Goal: Information Seeking & Learning: Learn about a topic

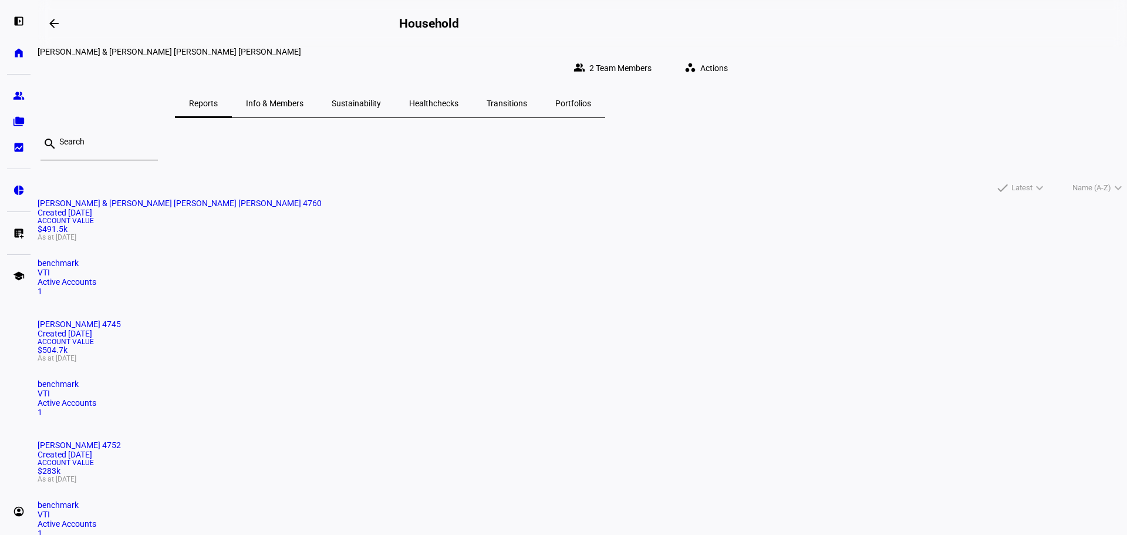
click at [322, 198] on span "[PERSON_NAME] & [PERSON_NAME] [PERSON_NAME] [PERSON_NAME] 4760" at bounding box center [180, 202] width 284 height 9
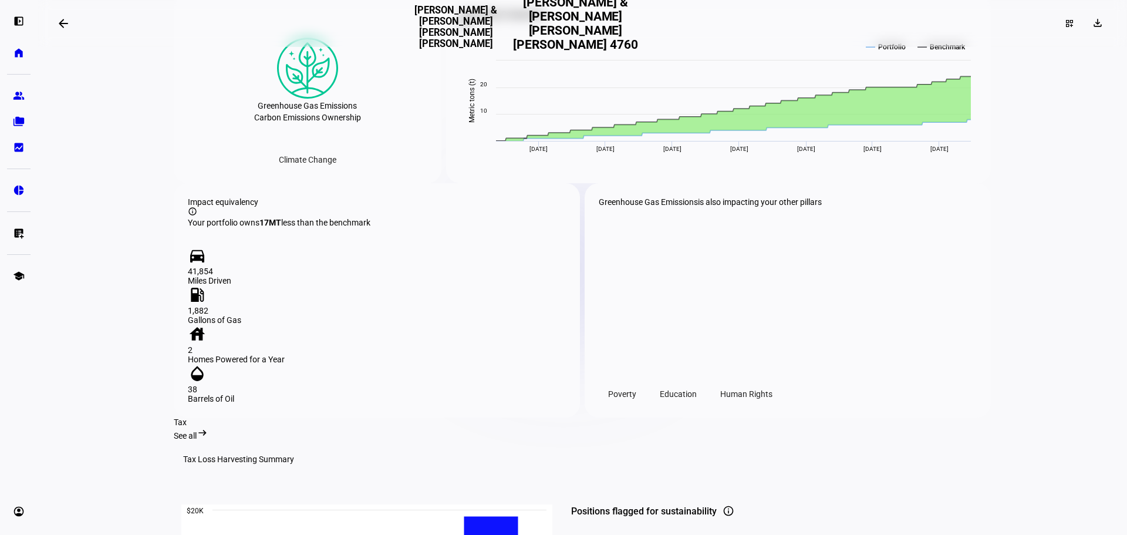
scroll to position [1174, 0]
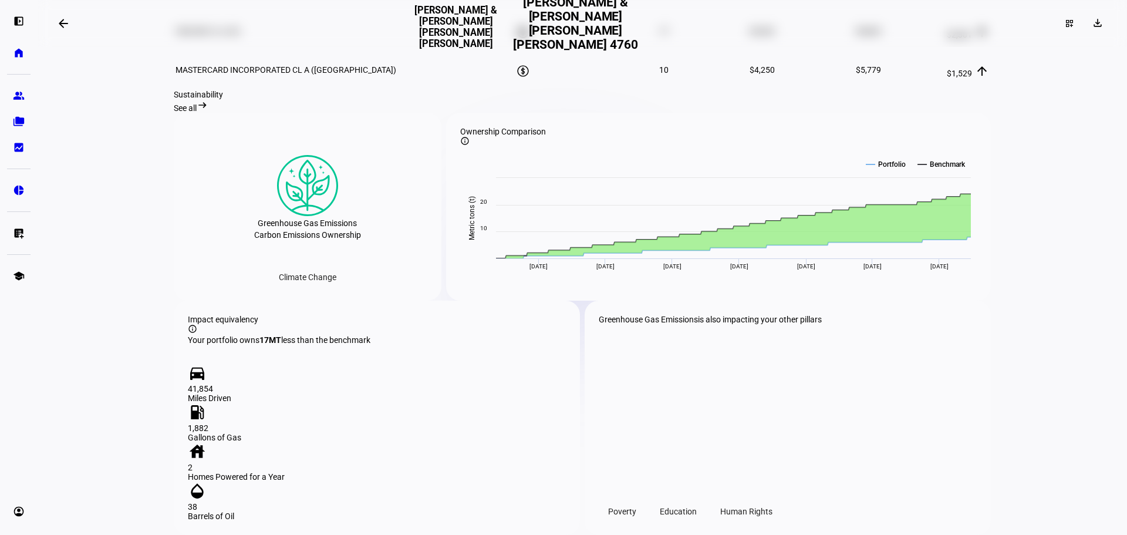
click at [213, 99] on div "Sustainability" at bounding box center [582, 94] width 817 height 9
click at [233, 99] on div "Sustainability" at bounding box center [582, 94] width 817 height 9
click at [234, 99] on div "Sustainability" at bounding box center [582, 94] width 817 height 9
drag, startPoint x: 259, startPoint y: 109, endPoint x: 170, endPoint y: 99, distance: 89.7
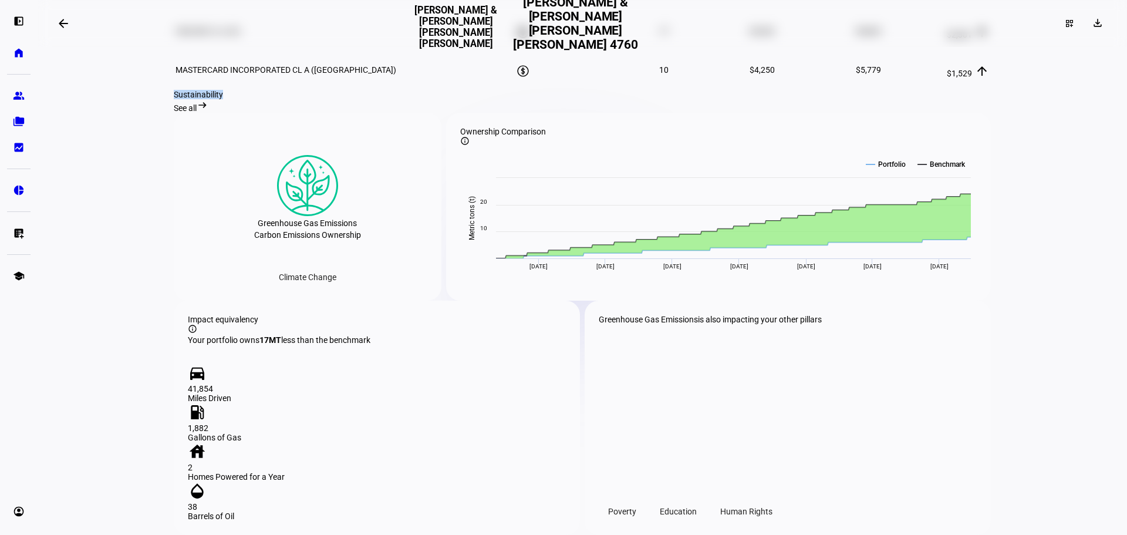
click at [174, 99] on div "Sustainability See all arrow_right_alt" at bounding box center [582, 101] width 817 height 23
click at [174, 99] on div "Sustainability" at bounding box center [582, 94] width 817 height 9
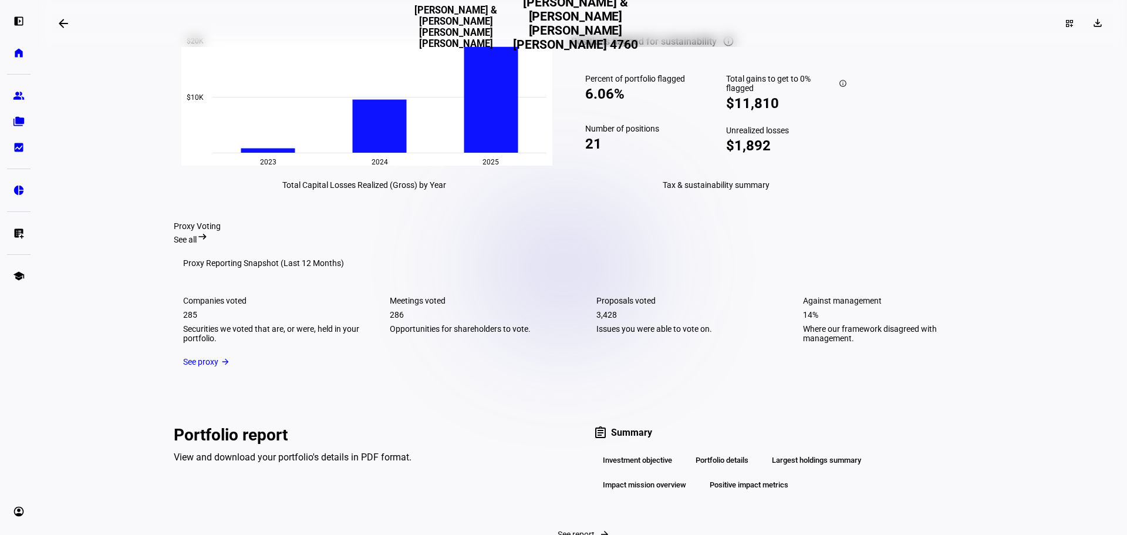
scroll to position [1879, 0]
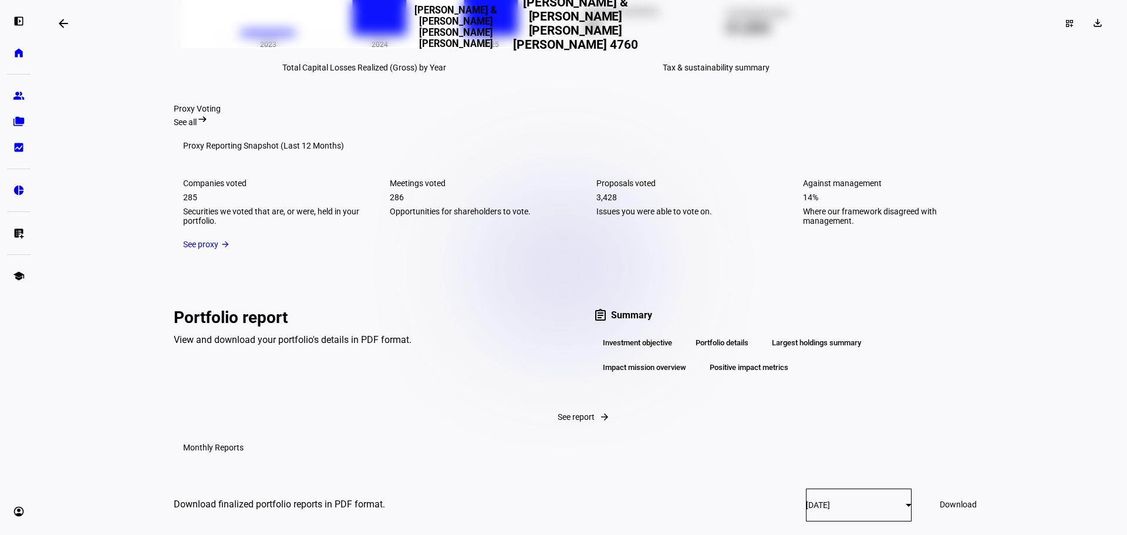
click at [201, 249] on div "See proxy" at bounding box center [200, 244] width 35 height 9
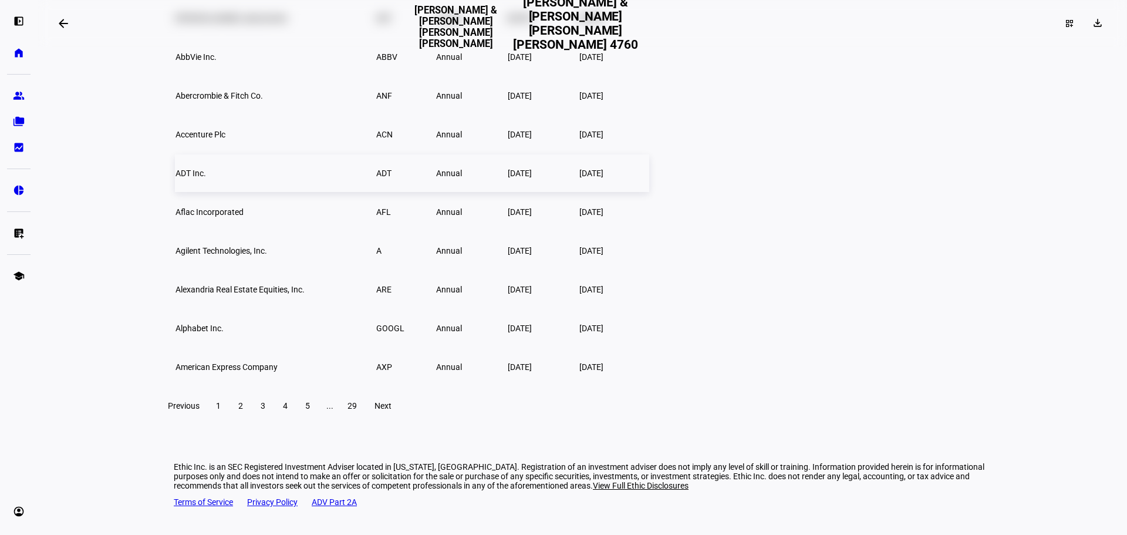
scroll to position [882, 0]
click at [346, 37] on td "[PERSON_NAME] Laboratories" at bounding box center [275, 18] width 200 height 38
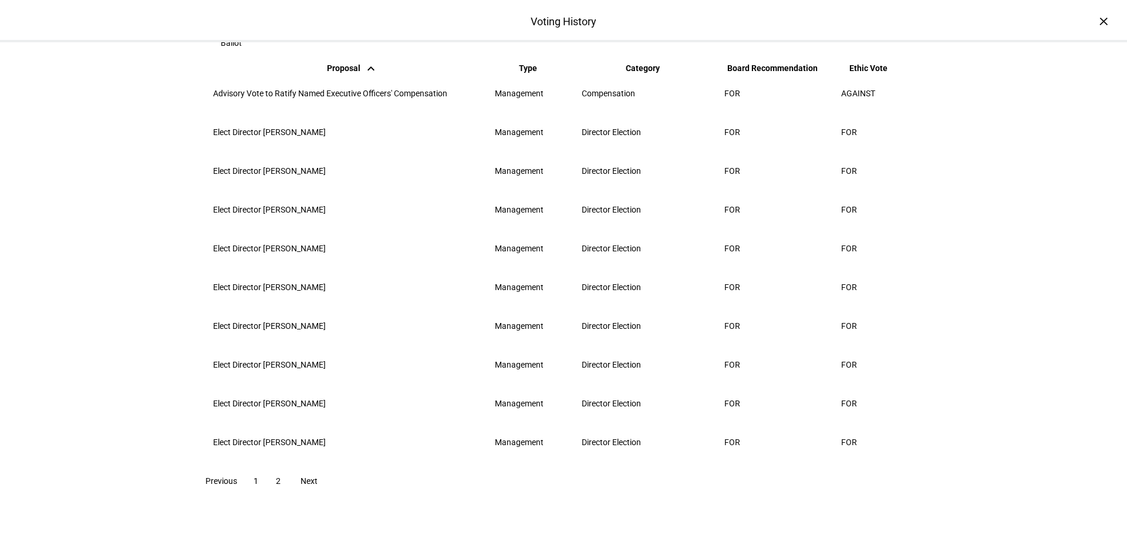
scroll to position [221, 0]
click at [281, 485] on span "2" at bounding box center [278, 480] width 5 height 9
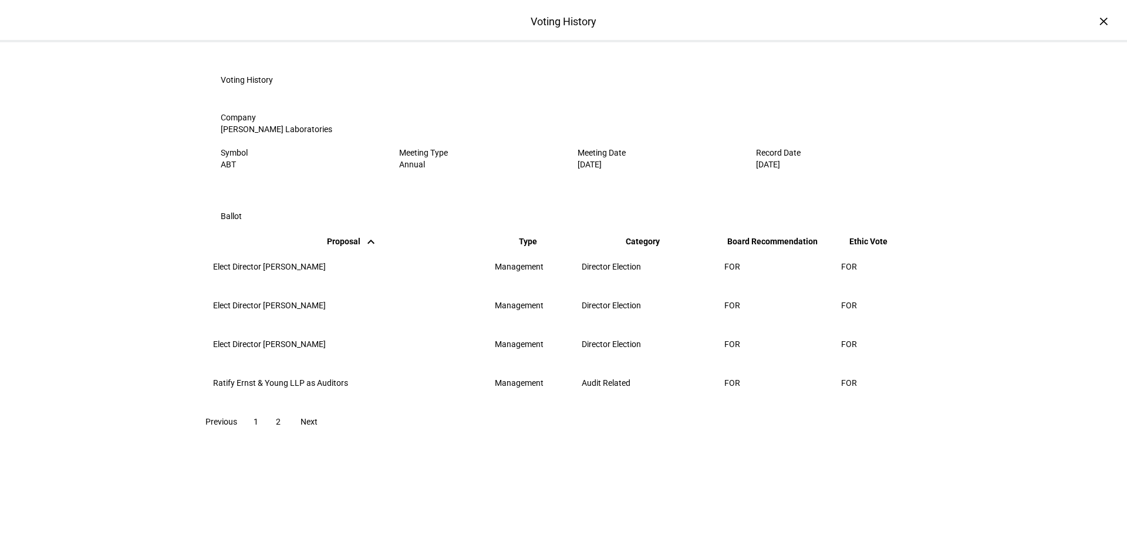
scroll to position [0, 0]
drag, startPoint x: 240, startPoint y: 86, endPoint x: 122, endPoint y: 60, distance: 120.9
click at [233, 85] on h3 "Voting History" at bounding box center [247, 79] width 52 height 9
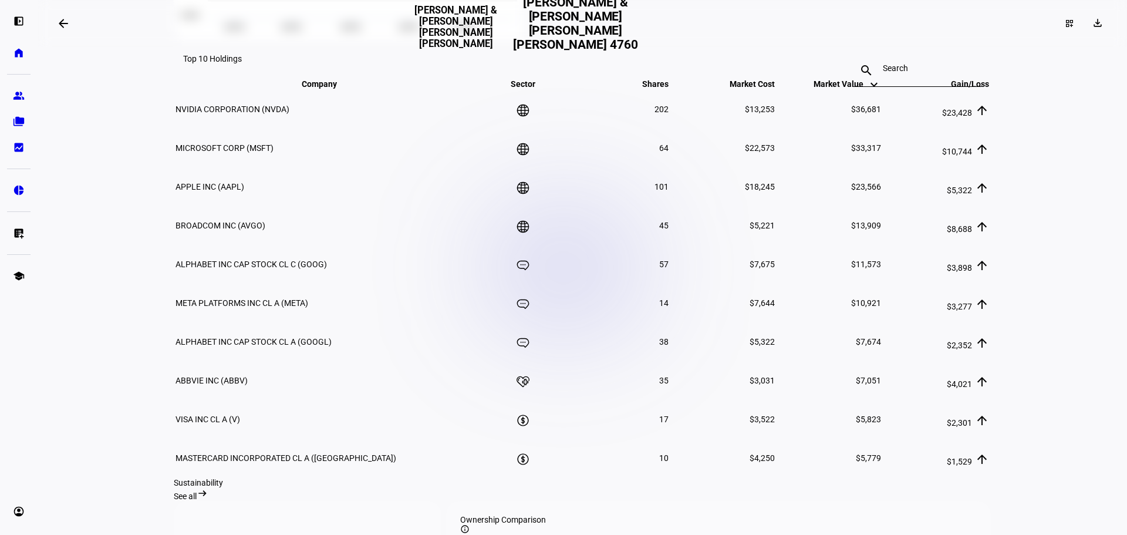
scroll to position [647, 0]
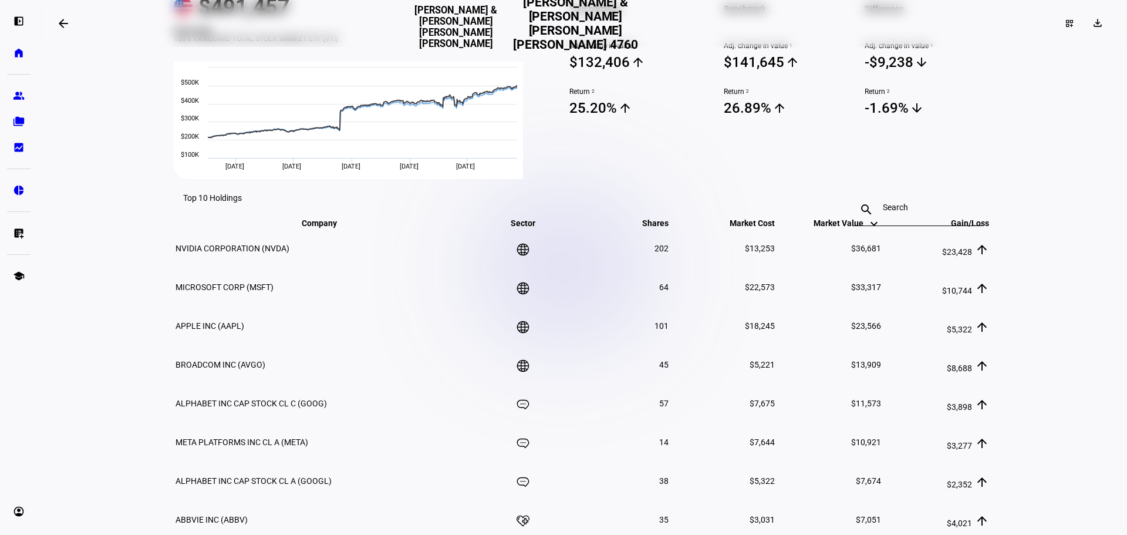
click at [329, 268] on td "MICROSOFT CORP (MSFT)" at bounding box center [328, 287] width 306 height 38
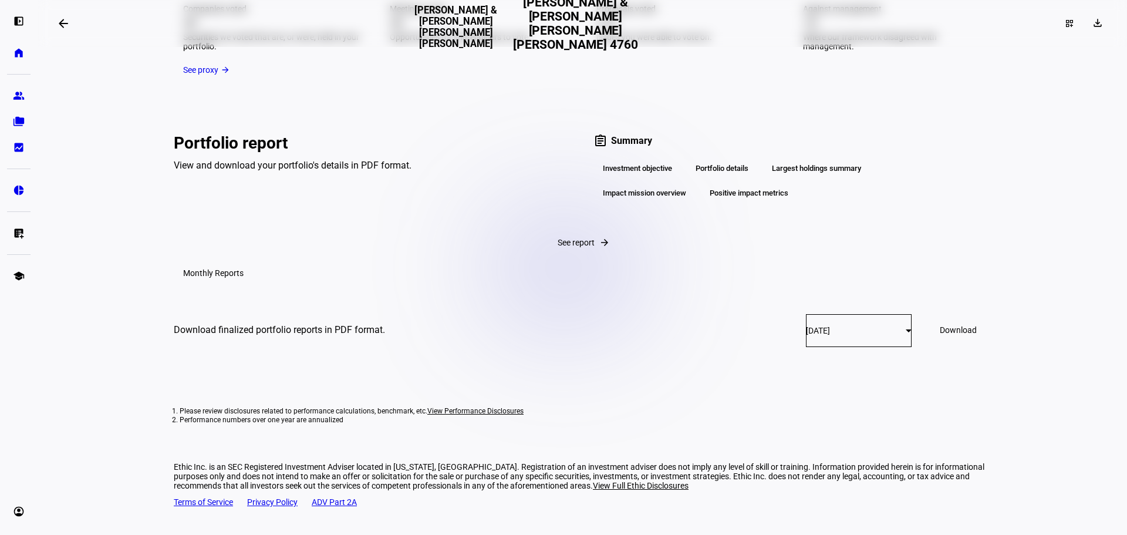
scroll to position [1866, 0]
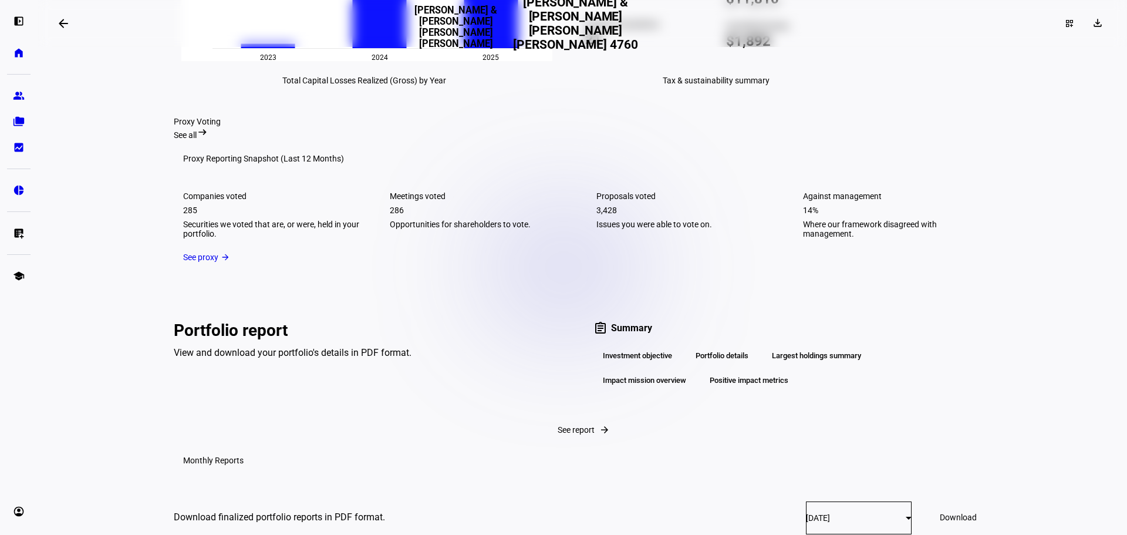
click at [839, 271] on mat-card "Proxy Reporting Snapshot (Last 12 Months) Companies voted 285 Securities we vot…" at bounding box center [582, 206] width 817 height 132
click at [196, 262] on div "See proxy" at bounding box center [200, 256] width 35 height 9
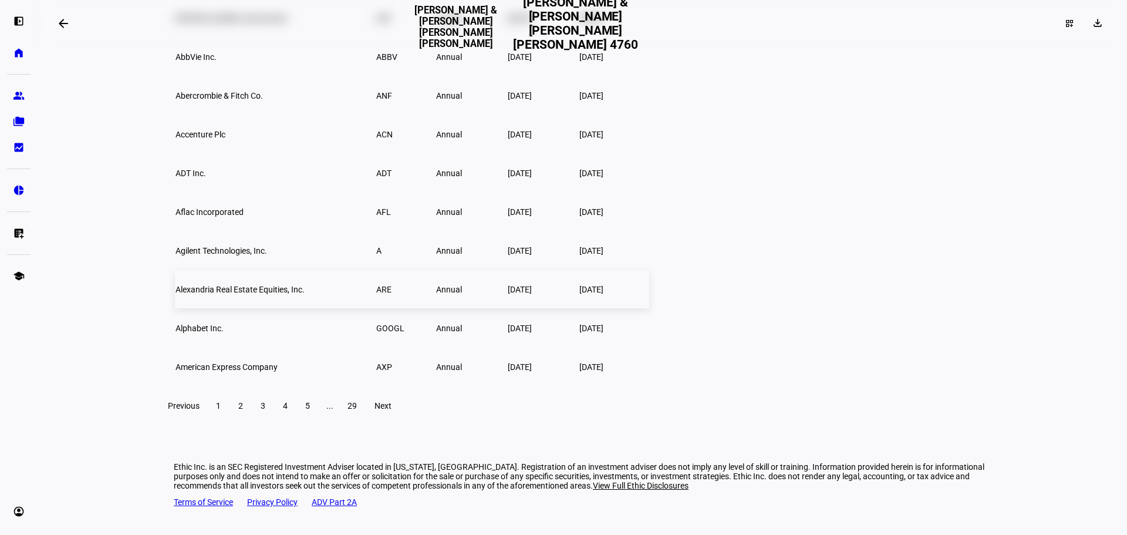
click at [267, 294] on span "Alexandria Real Estate Equities, Inc." at bounding box center [240, 289] width 129 height 9
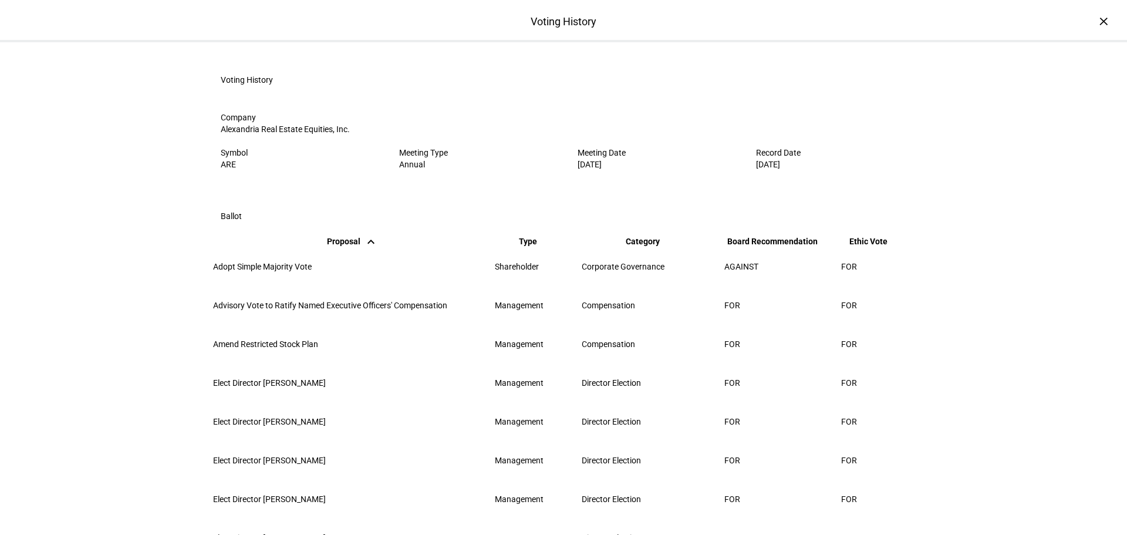
click at [364, 249] on mat-icon "keyboard_arrow_up" at bounding box center [371, 242] width 14 height 14
click at [327, 246] on span "Proposal keyboard_arrow_down keyboard_arrow_up" at bounding box center [352, 241] width 51 height 9
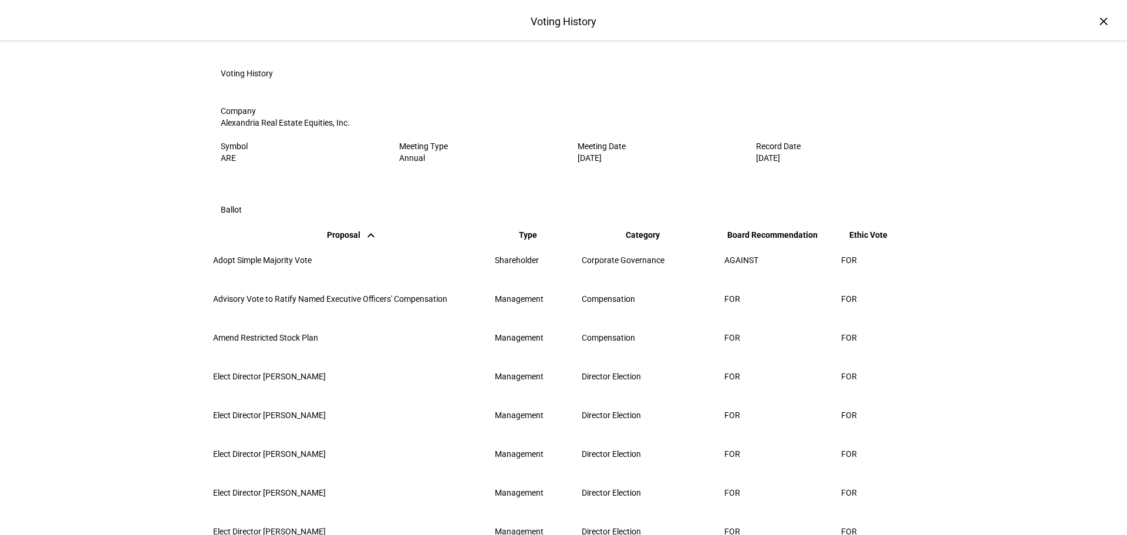
scroll to position [0, 0]
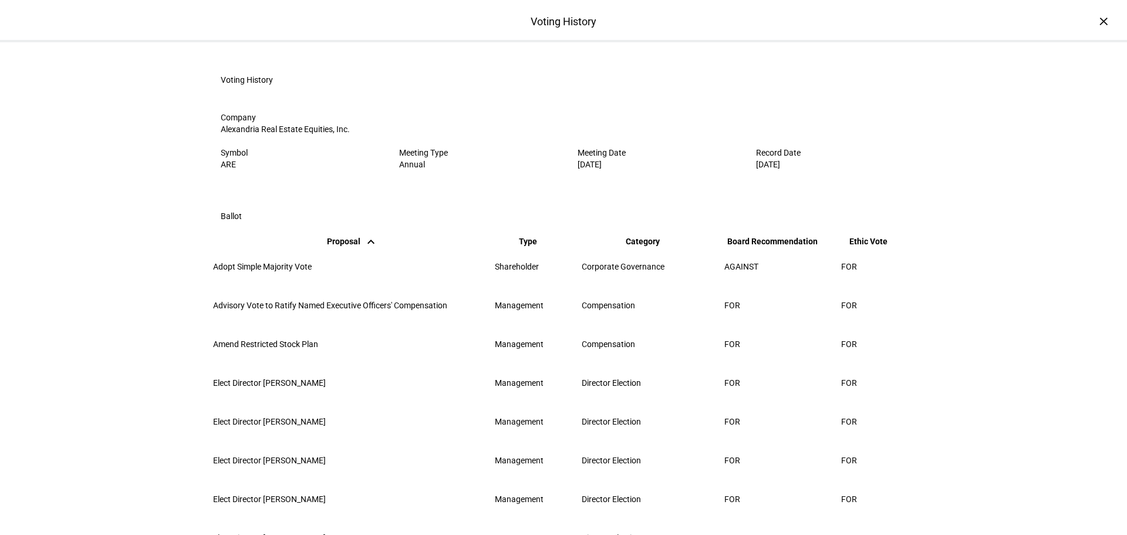
click at [1012, 90] on div "Voting History × Voting History Company Alexandria Real Estate Equities, Inc. S…" at bounding box center [563, 267] width 1127 height 535
click at [1098, 23] on div "×" at bounding box center [1103, 21] width 19 height 19
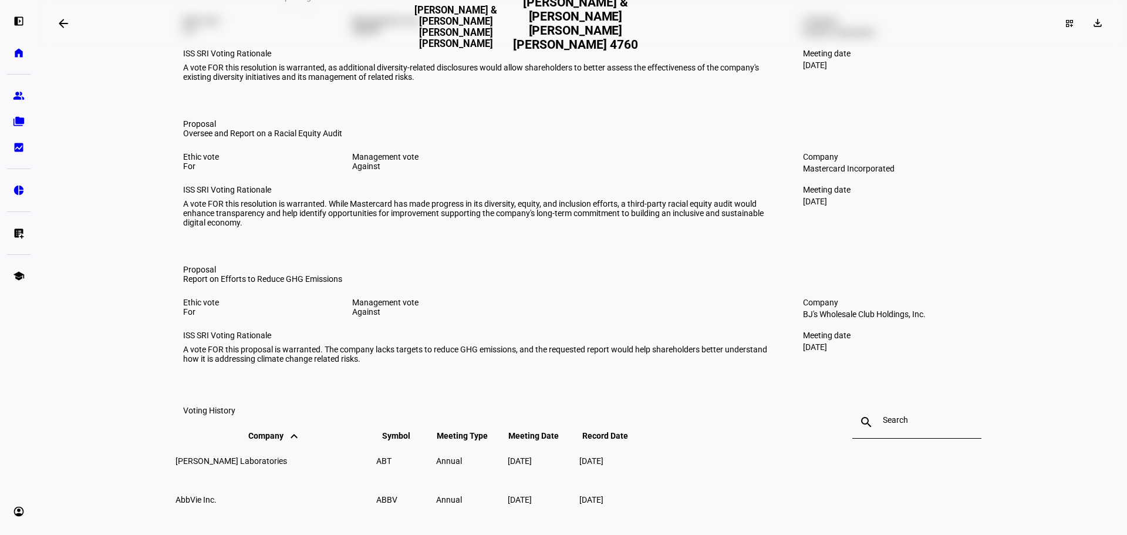
scroll to position [295, 0]
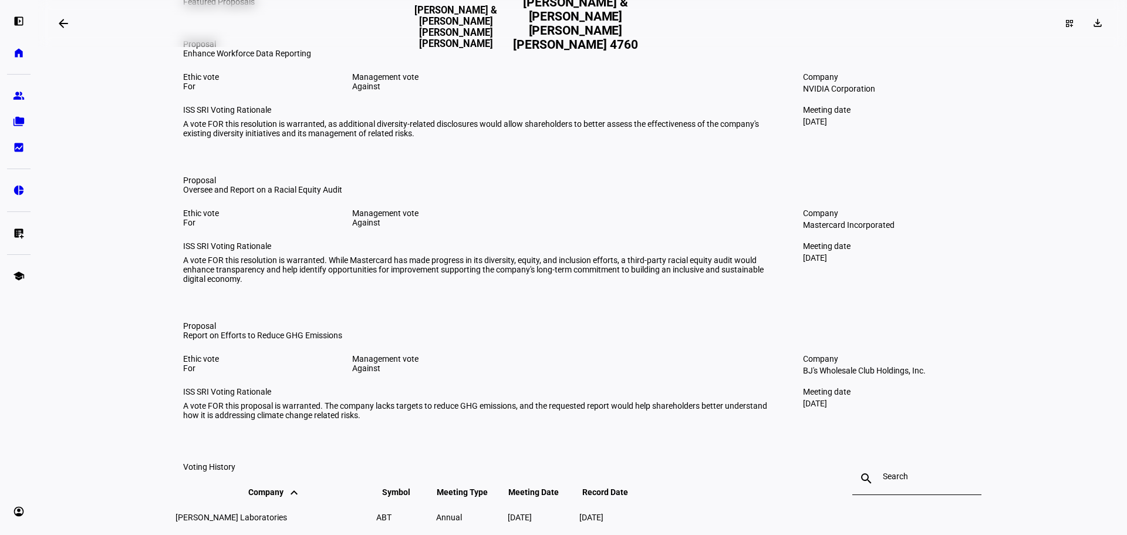
click at [208, 49] on div "Proposal" at bounding box center [479, 43] width 592 height 9
drag, startPoint x: 197, startPoint y: 136, endPoint x: 390, endPoint y: 134, distance: 193.2
click at [390, 58] on div "Enhance Workforce Data Reporting" at bounding box center [479, 53] width 592 height 9
drag, startPoint x: 423, startPoint y: 142, endPoint x: 232, endPoint y: 136, distance: 190.3
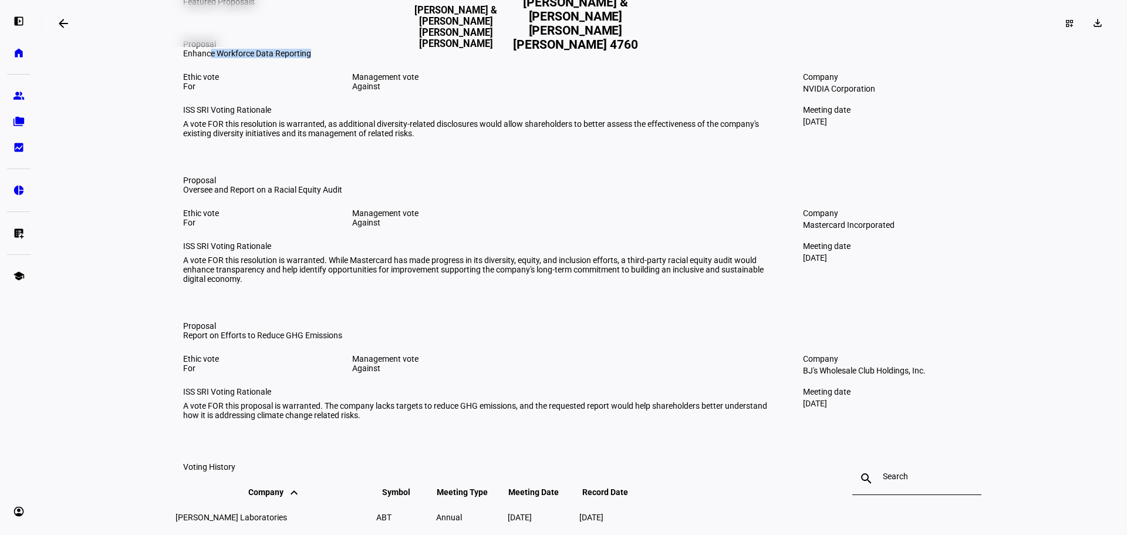
click at [232, 58] on div "Enhance Workforce Data Reporting" at bounding box center [479, 53] width 592 height 9
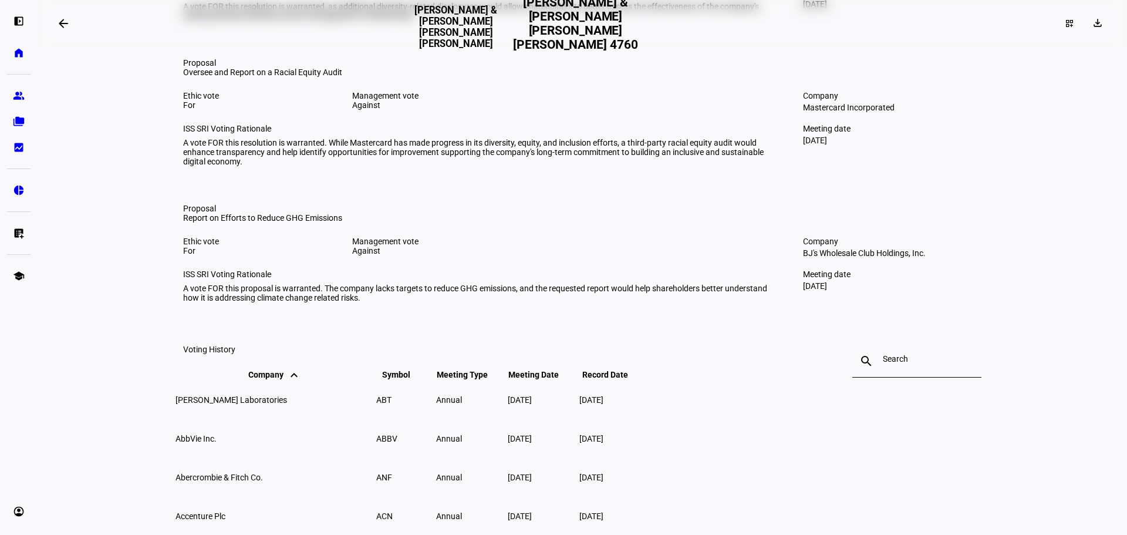
click at [284, 166] on div "A vote FOR this resolution is warranted. While Mastercard has made progress in …" at bounding box center [479, 152] width 592 height 28
